Goal: Task Accomplishment & Management: Use online tool/utility

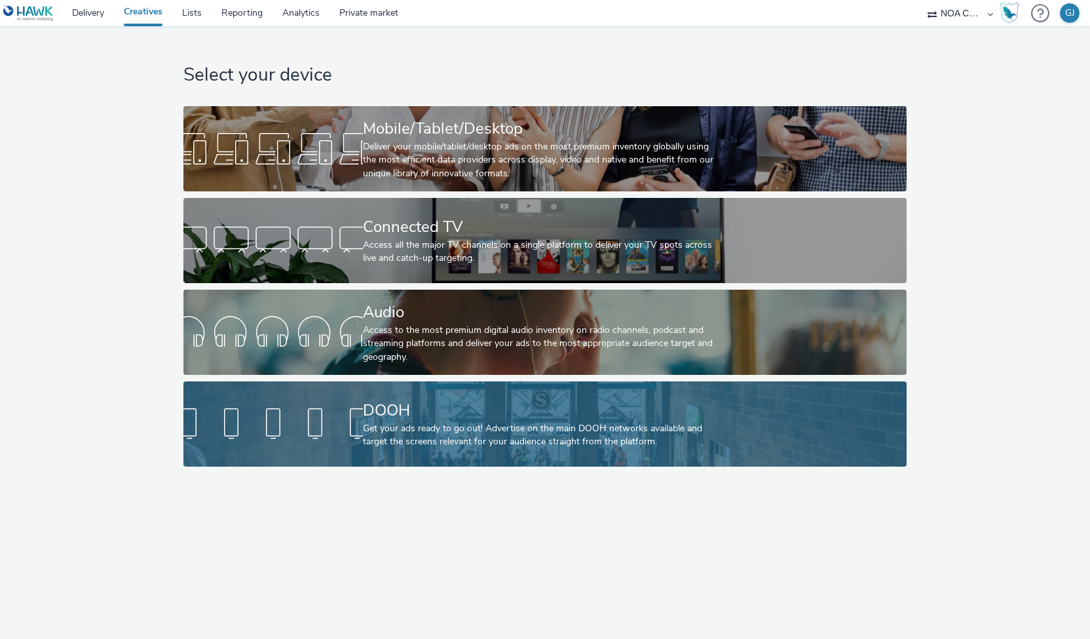
click at [464, 434] on div "Get your ads ready to go out! Advertise on the main DOOH networks available and…" at bounding box center [542, 435] width 359 height 27
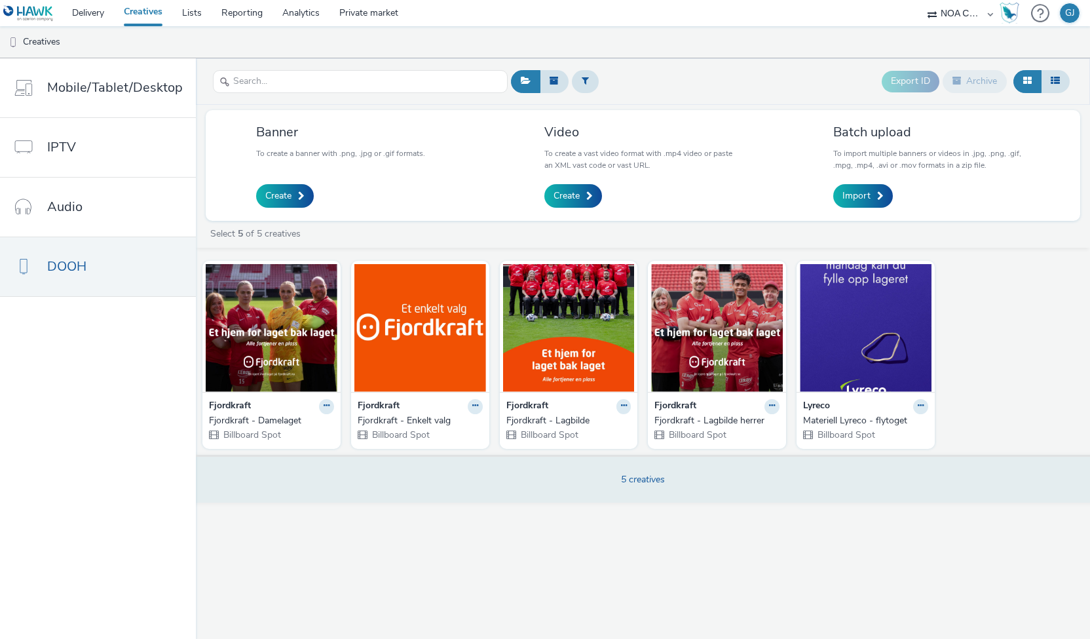
click at [597, 488] on div "5 creatives" at bounding box center [642, 479] width 903 height 48
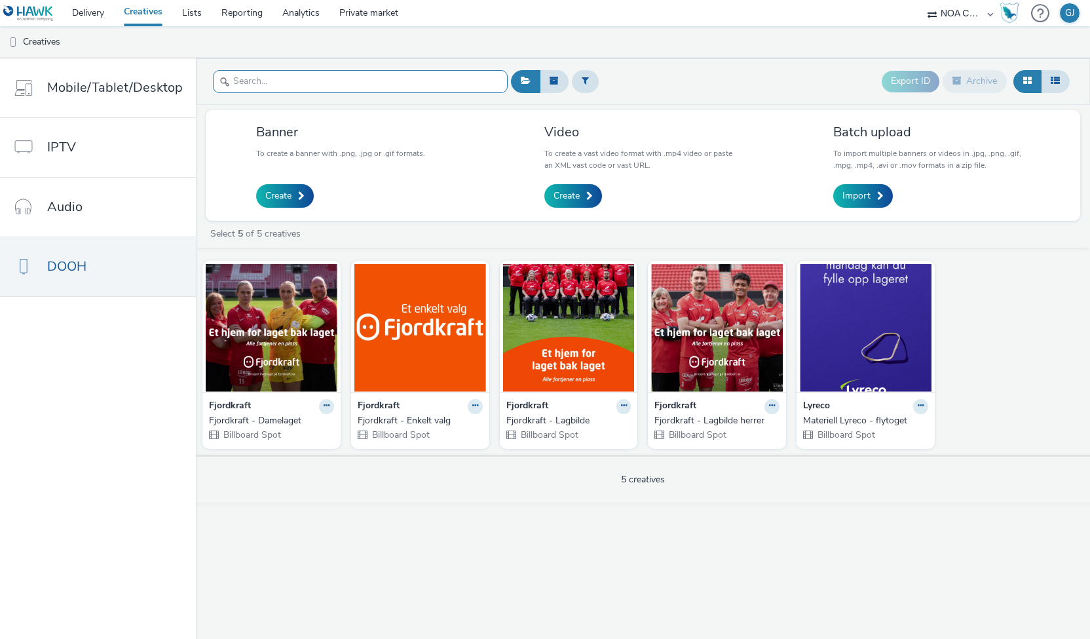
click at [448, 92] on input "text" at bounding box center [360, 81] width 295 height 23
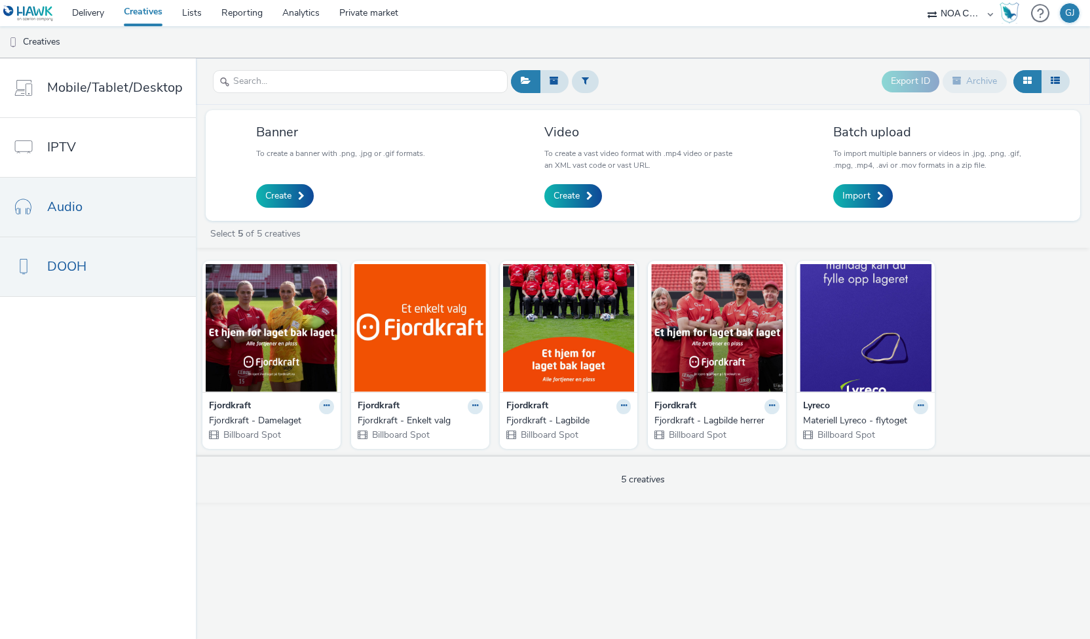
click at [107, 214] on link "Audio" at bounding box center [98, 207] width 196 height 59
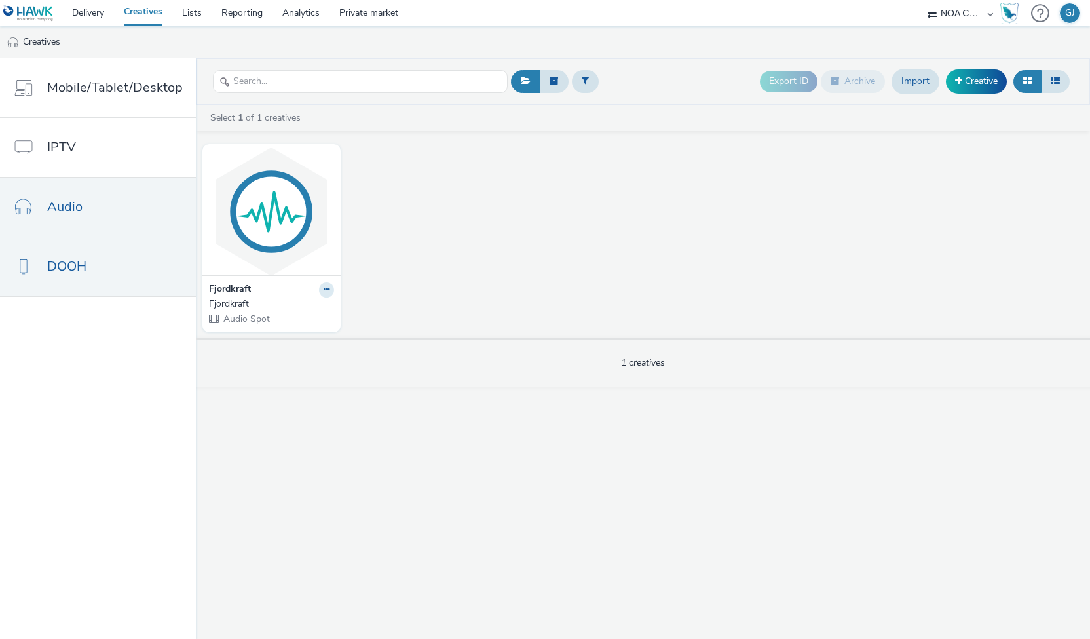
click at [77, 278] on link "DOOH" at bounding box center [98, 266] width 196 height 59
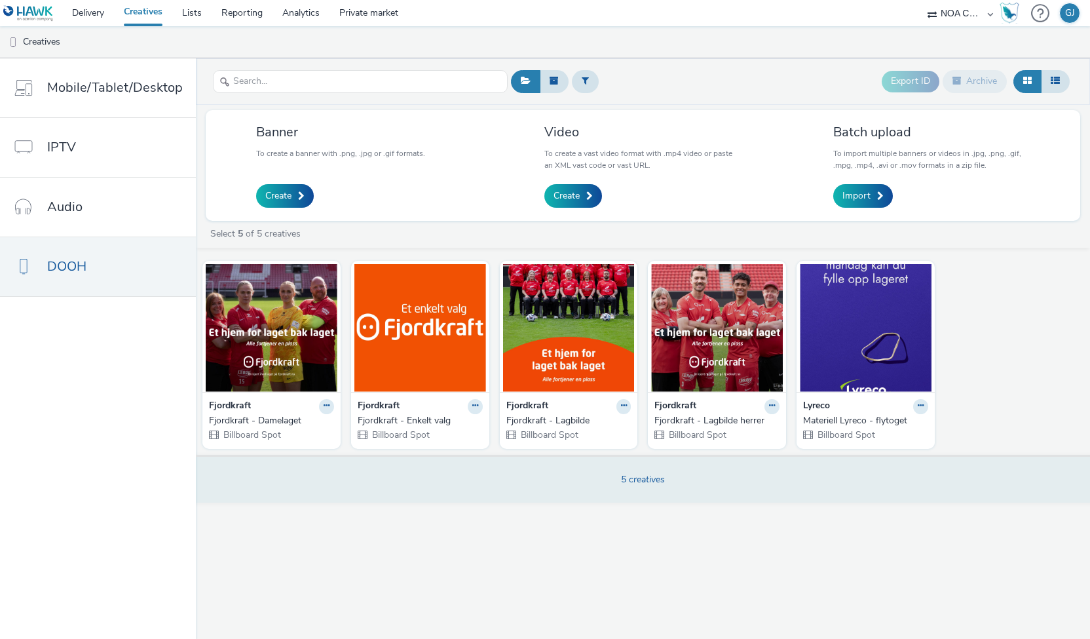
click at [656, 487] on div "5 creatives" at bounding box center [643, 480] width 44 height 20
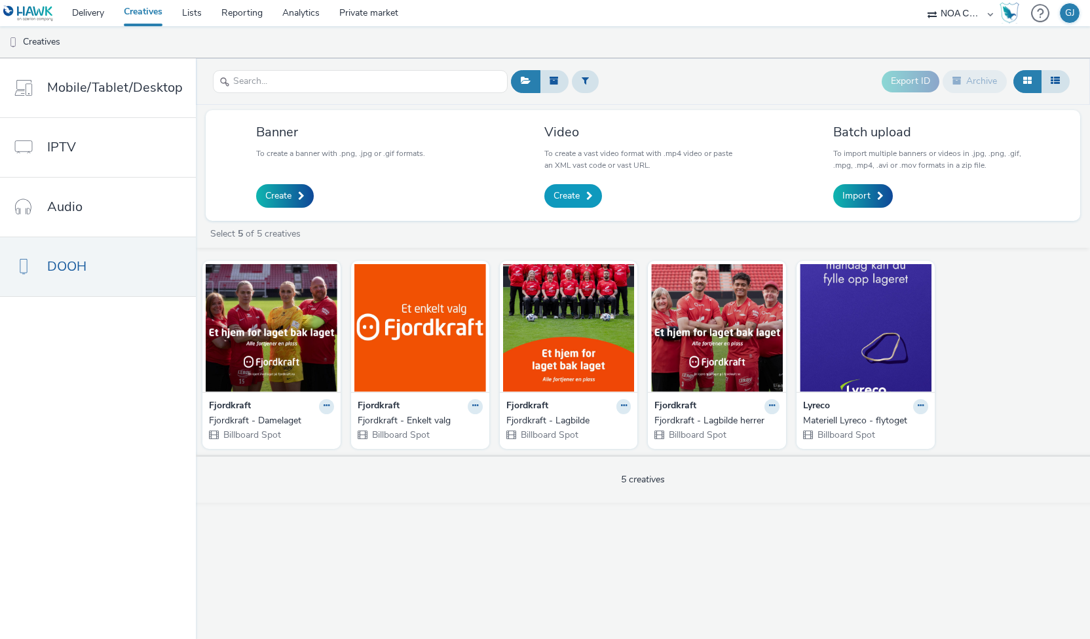
click at [562, 187] on link "Create" at bounding box center [573, 196] width 58 height 24
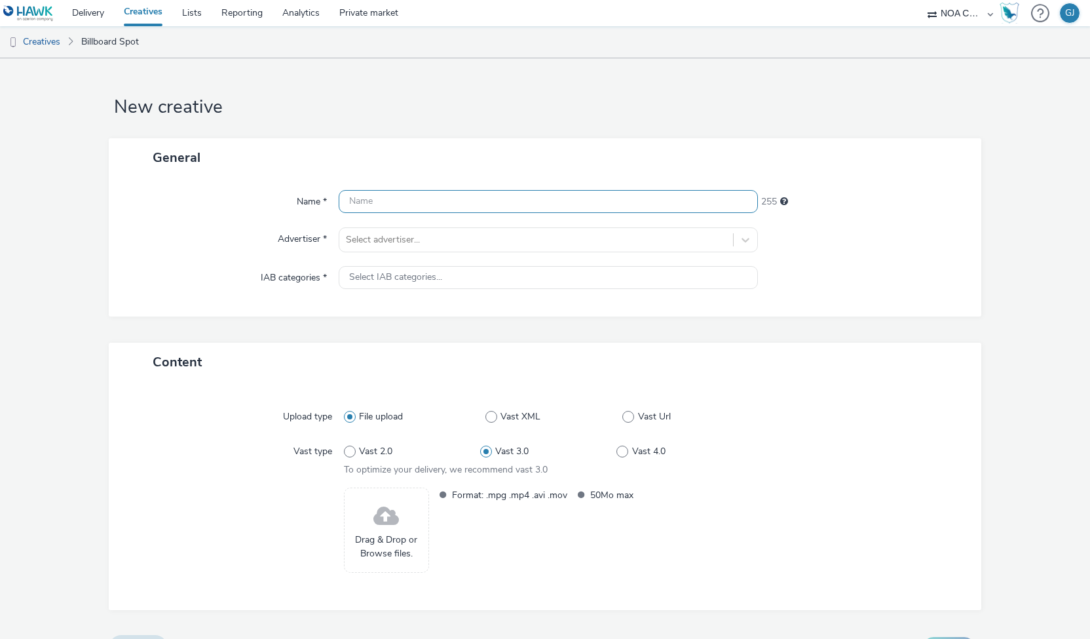
click at [465, 206] on input "text" at bounding box center [549, 201] width 420 height 23
type input "Econa"
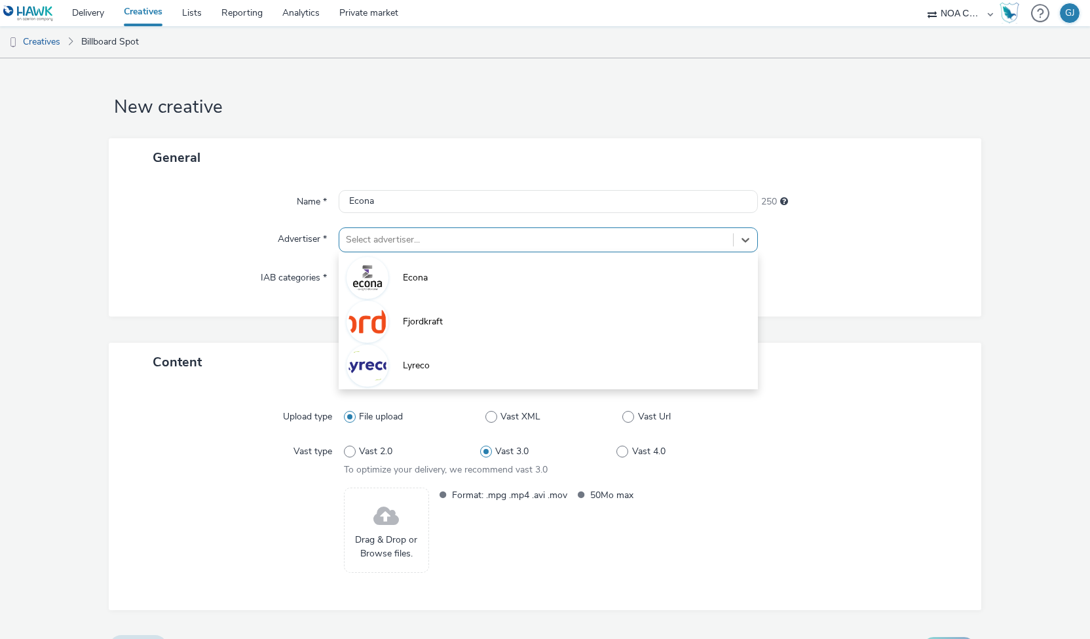
click at [420, 238] on div at bounding box center [536, 240] width 381 height 16
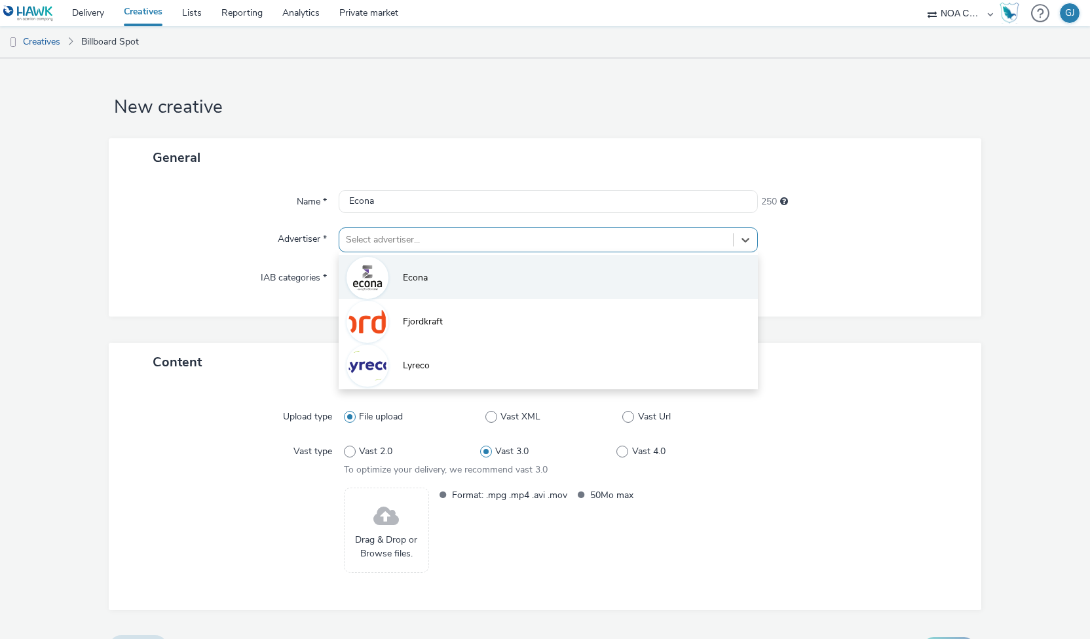
click at [419, 275] on span "Econa" at bounding box center [415, 277] width 25 height 13
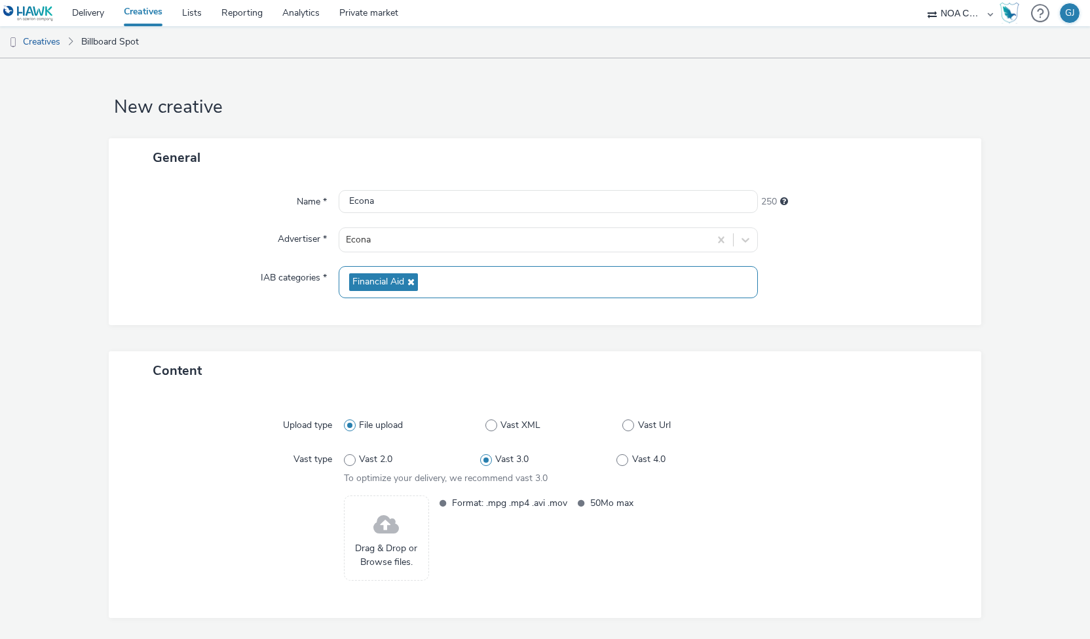
click at [414, 277] on span "Financial Aid" at bounding box center [383, 282] width 69 height 18
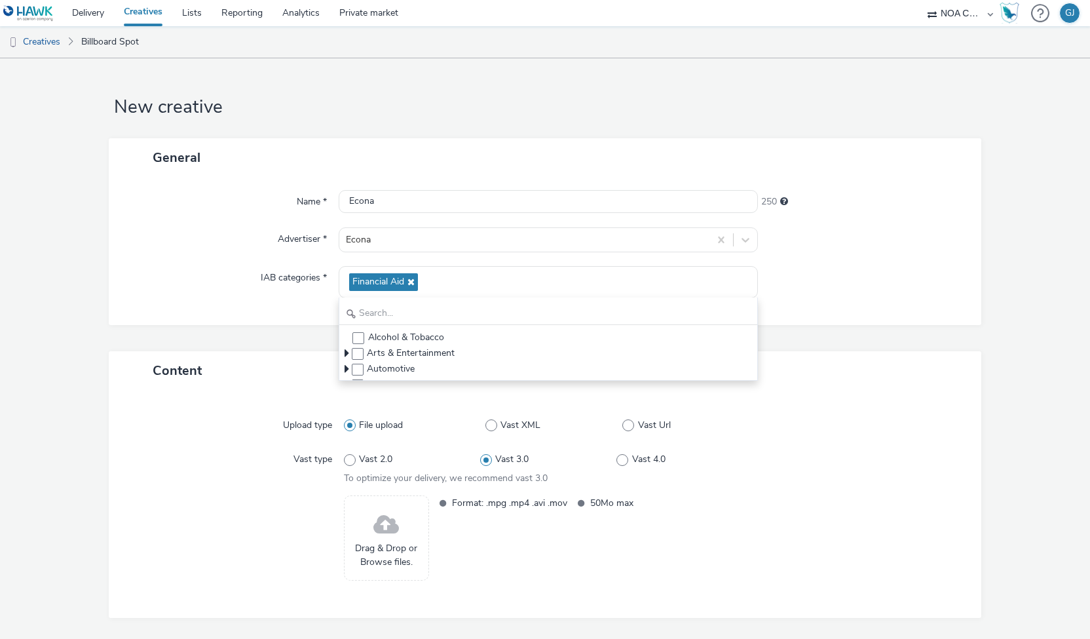
click at [166, 284] on div "IAB categories *" at bounding box center [230, 282] width 216 height 32
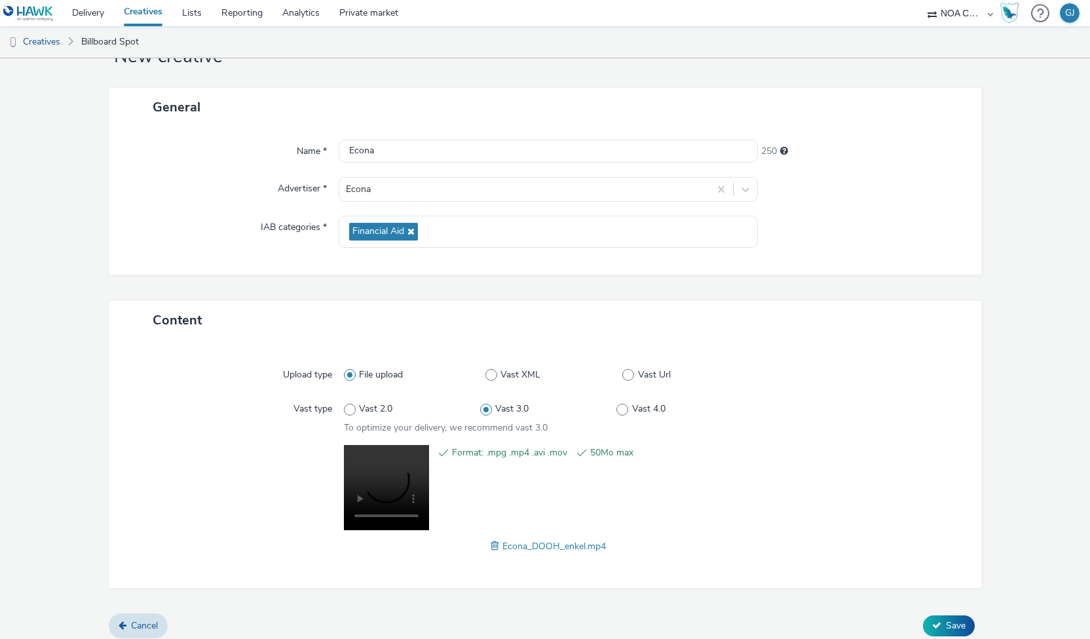
scroll to position [58, 0]
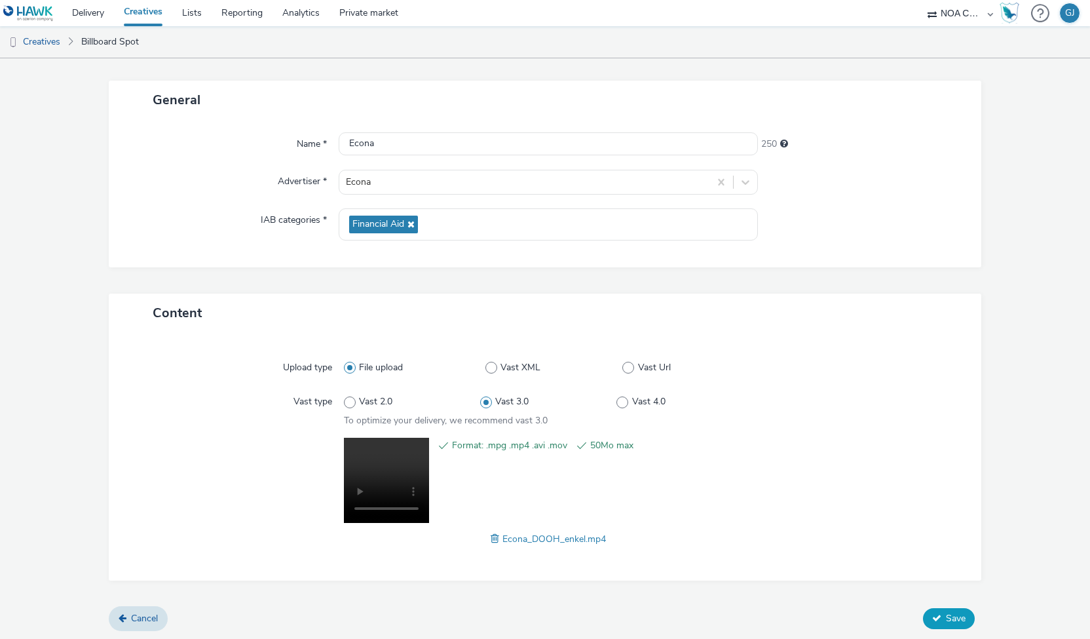
click at [933, 614] on button "Save" at bounding box center [949, 618] width 52 height 21
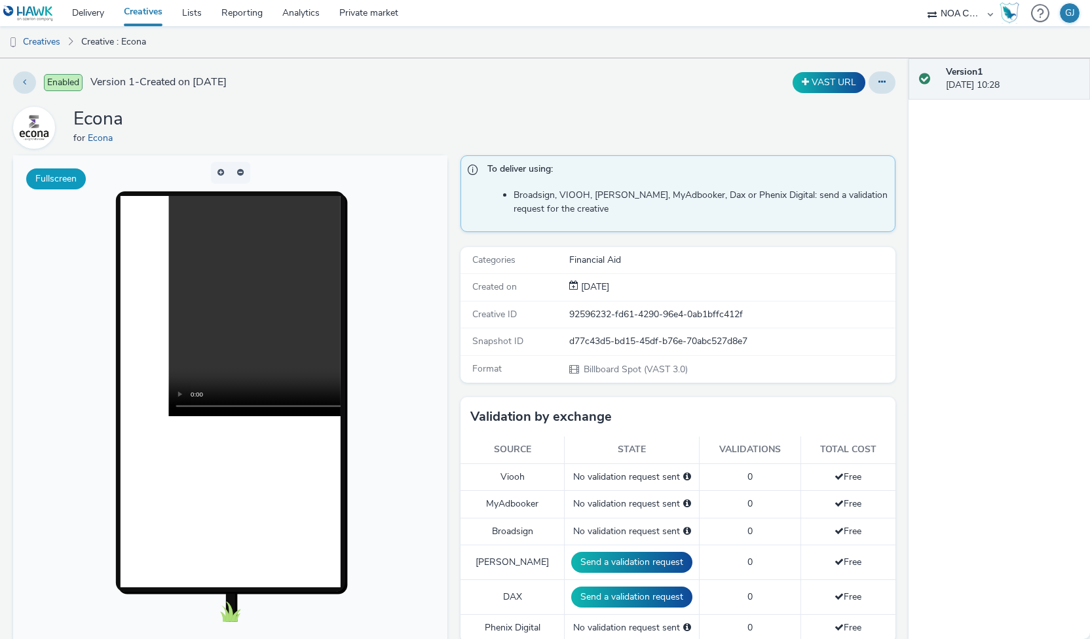
click at [74, 179] on button "Fullscreen" at bounding box center [56, 178] width 60 height 21
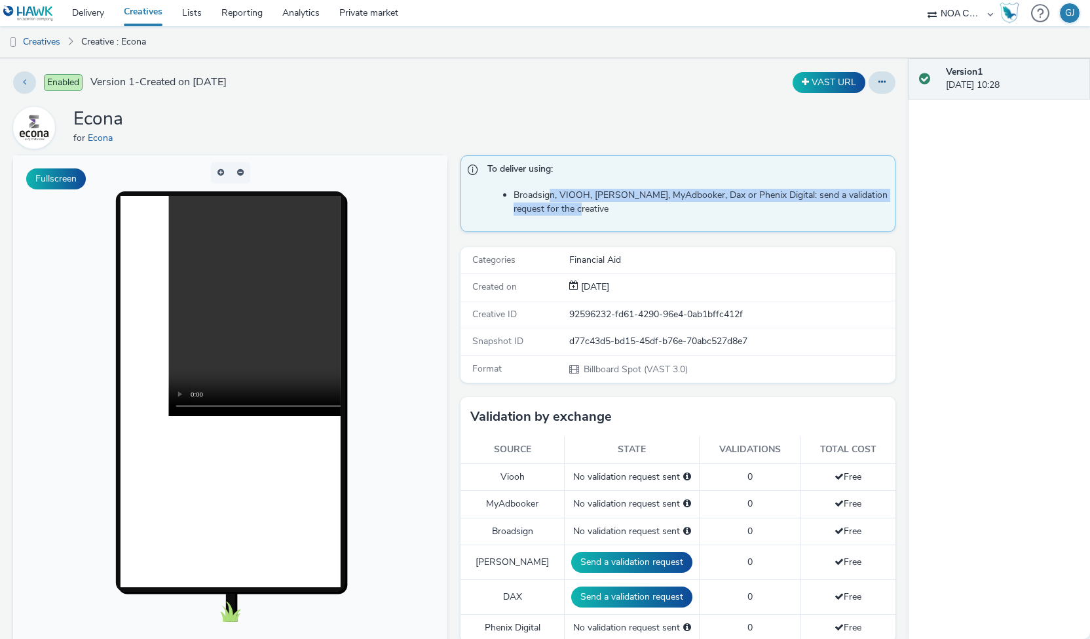
drag, startPoint x: 542, startPoint y: 192, endPoint x: 573, endPoint y: 204, distance: 32.4
click at [573, 204] on li "Broadsign, VIOOH, [PERSON_NAME], MyAdbooker, Dax or Phenix Digital: send a vali…" at bounding box center [701, 202] width 374 height 27
click at [93, 15] on link "Delivery" at bounding box center [88, 13] width 52 height 26
